Goal: Transaction & Acquisition: Purchase product/service

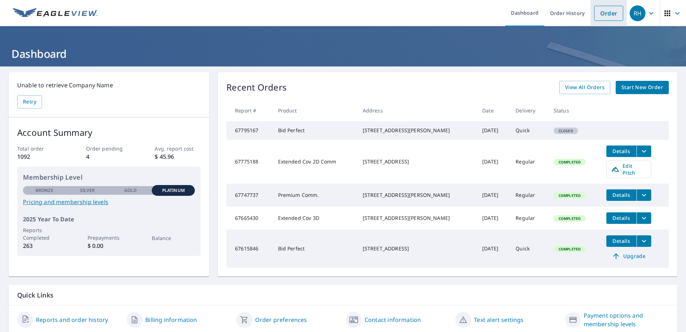
click at [596, 16] on link "Order" at bounding box center [608, 13] width 29 height 15
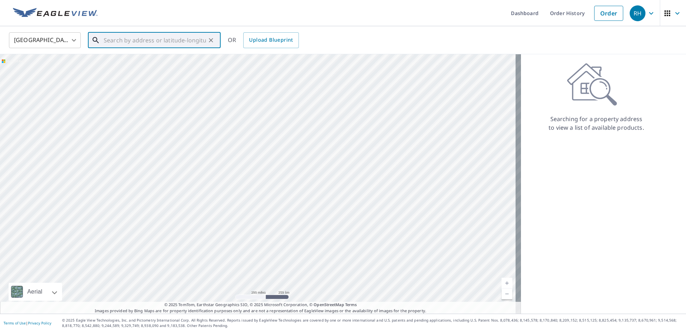
click at [121, 42] on input "text" at bounding box center [155, 40] width 102 height 20
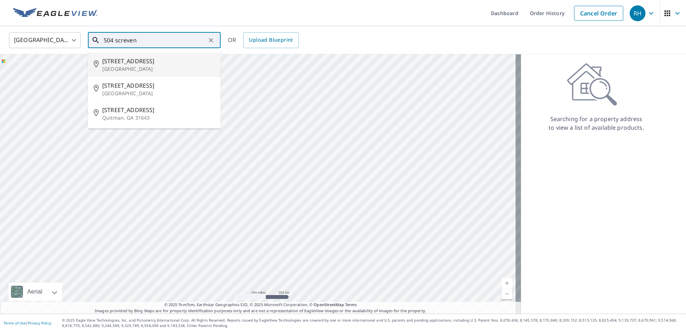
click at [115, 67] on p "[GEOGRAPHIC_DATA]" at bounding box center [158, 68] width 113 height 7
type input "[STREET_ADDRESS]"
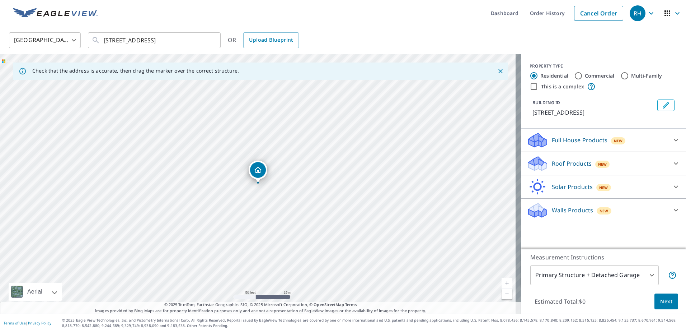
click at [567, 165] on p "Roof Products" at bounding box center [572, 163] width 40 height 9
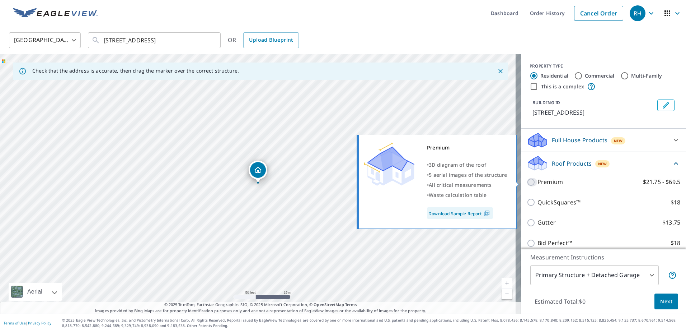
click at [527, 181] on input "Premium $21.75 - $69.5" at bounding box center [532, 182] width 11 height 9
checkbox input "true"
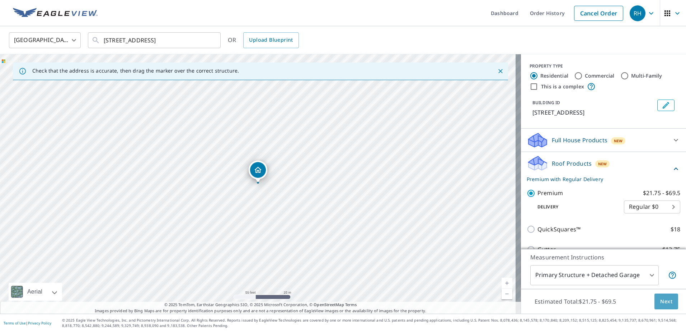
click at [666, 302] on span "Next" at bounding box center [666, 301] width 12 height 9
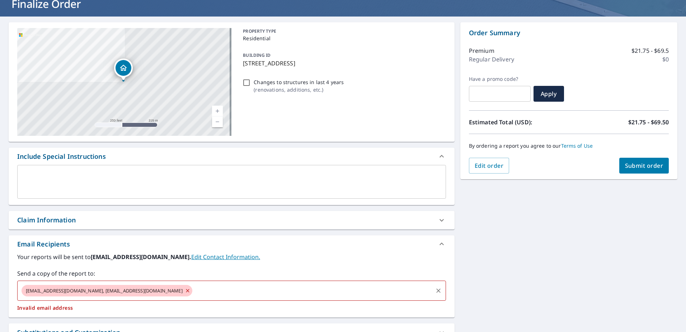
scroll to position [72, 0]
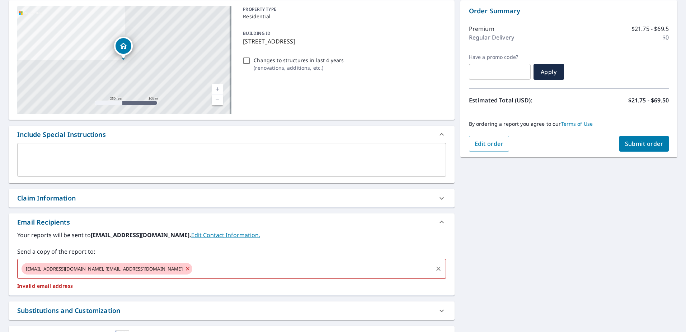
click at [185, 267] on icon at bounding box center [188, 269] width 6 height 8
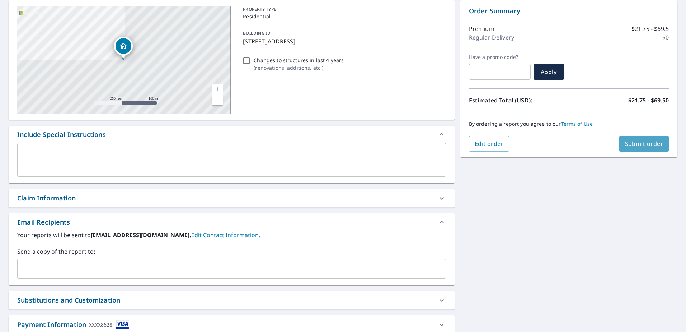
click at [638, 143] on span "Submit order" at bounding box center [644, 144] width 38 height 8
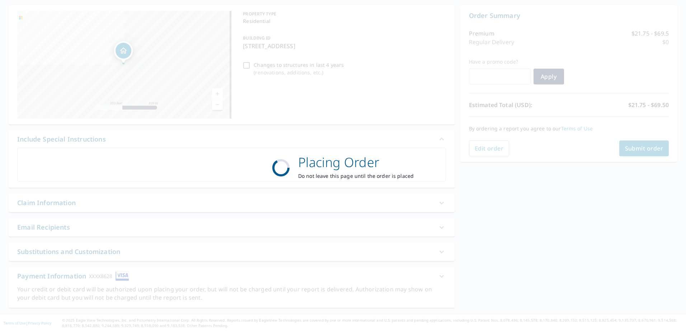
scroll to position [67, 0]
